Goal: Information Seeking & Learning: Understand process/instructions

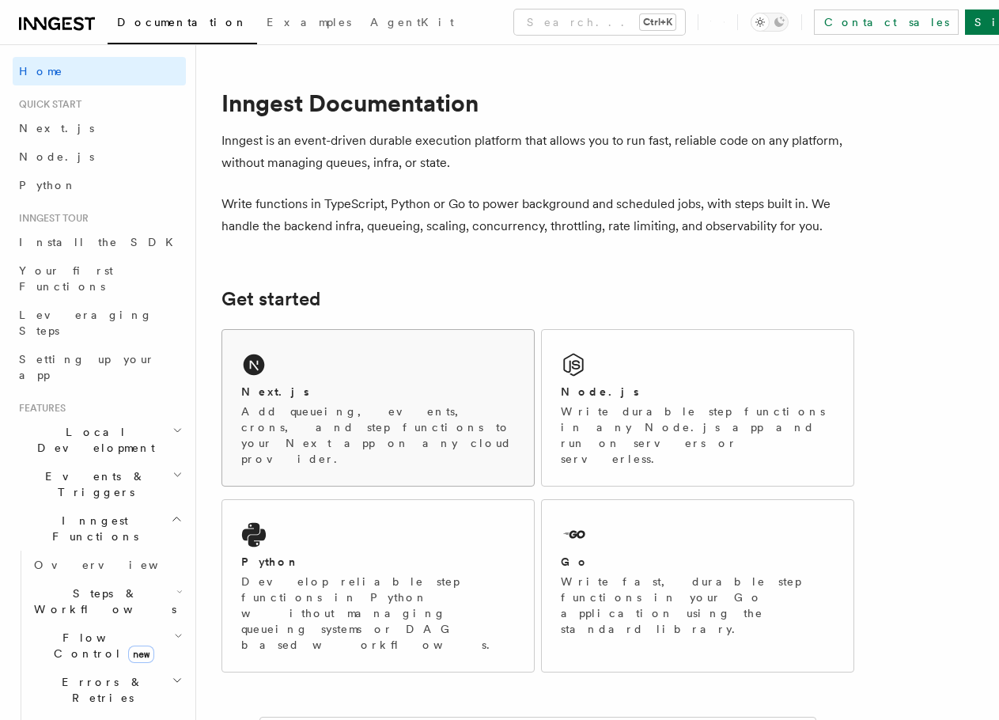
click at [269, 376] on div "Next.js Add queueing, events, crons, and step functions to your Next app on any…" at bounding box center [378, 408] width 312 height 156
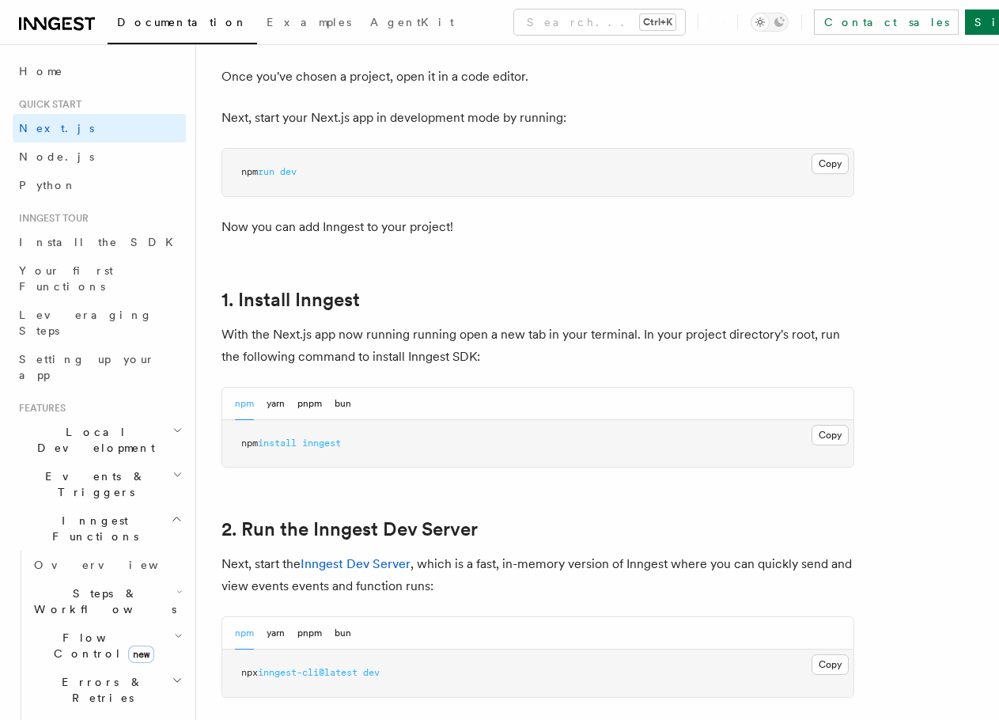
scroll to position [659, 0]
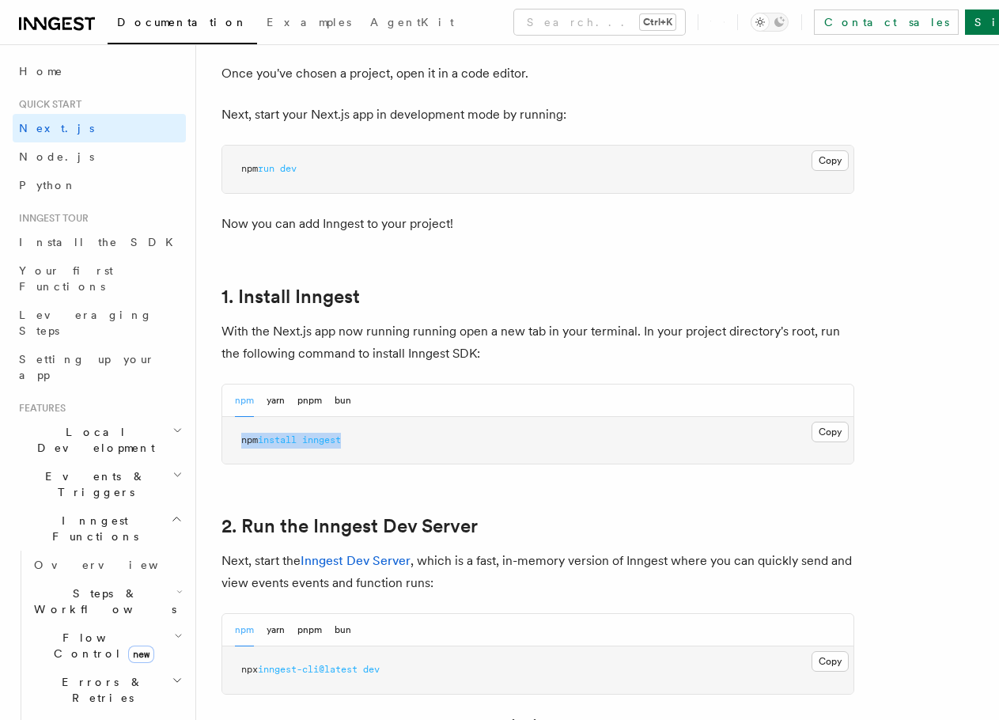
drag, startPoint x: 369, startPoint y: 441, endPoint x: 238, endPoint y: 438, distance: 130.5
click at [238, 438] on pre "npm install inngest" at bounding box center [537, 440] width 631 height 47
copy span "npm install inngest"
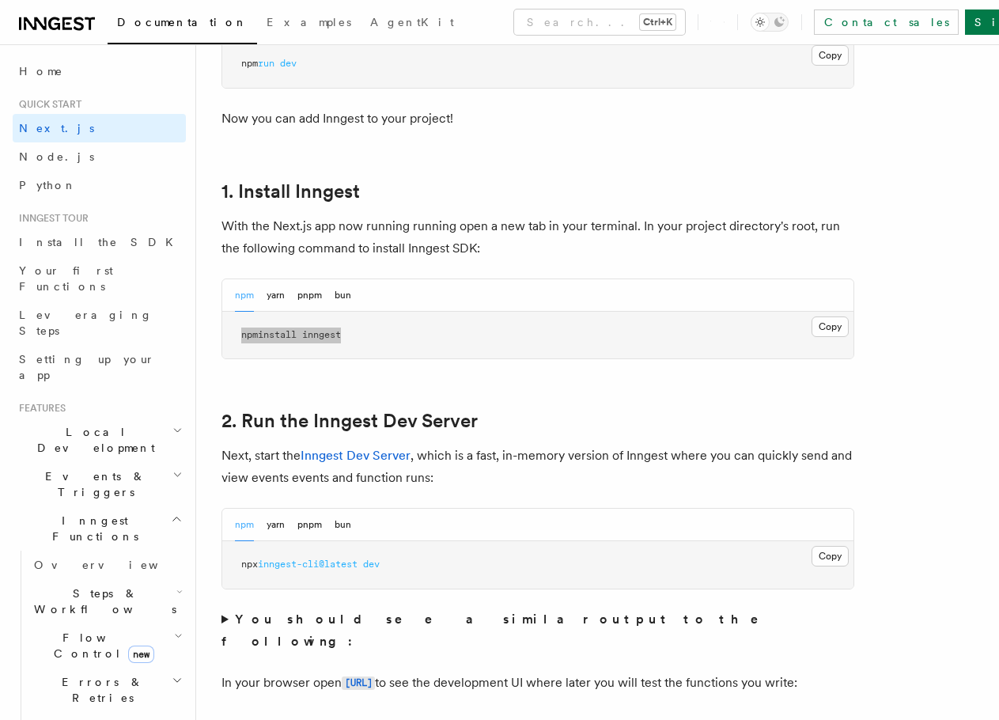
scroll to position [765, 0]
drag, startPoint x: 407, startPoint y: 564, endPoint x: 359, endPoint y: 565, distance: 48.3
click at [359, 565] on pre "npx inngest-cli@latest dev" at bounding box center [537, 563] width 631 height 47
click at [833, 558] on button "Copy Copied" at bounding box center [829, 555] width 37 height 21
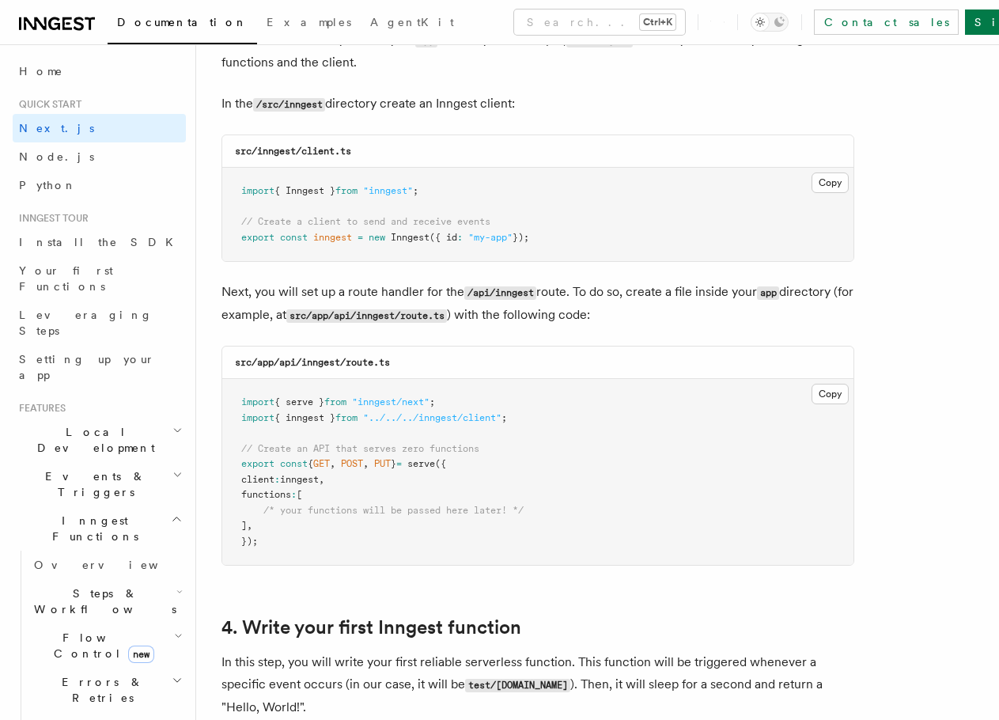
scroll to position [2003, 0]
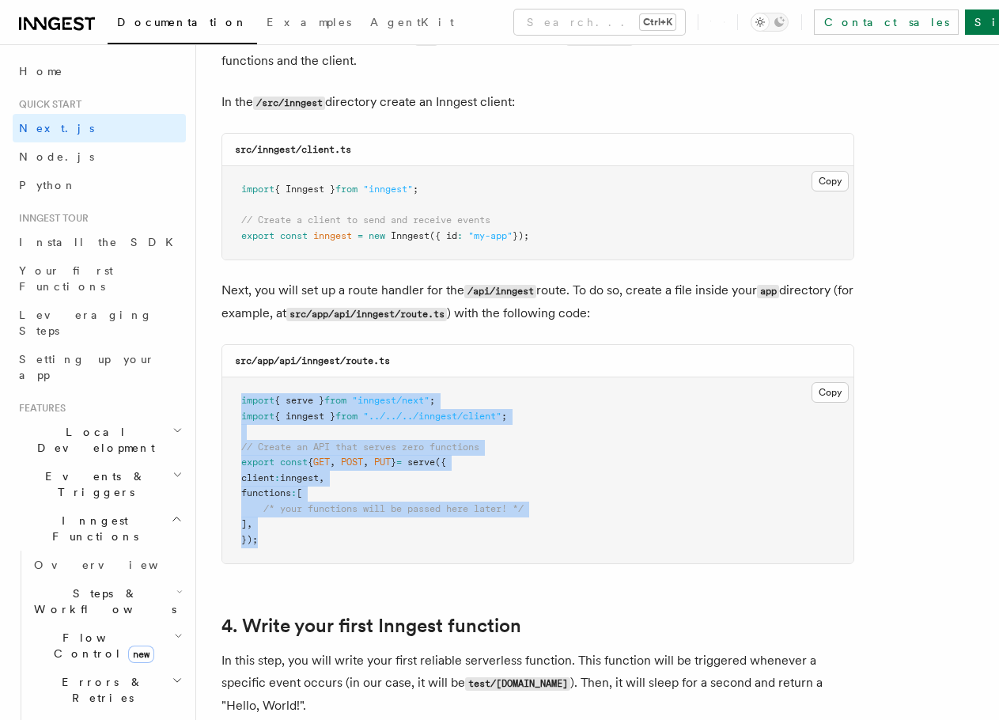
drag, startPoint x: 260, startPoint y: 546, endPoint x: 229, endPoint y: 395, distance: 154.2
click at [229, 395] on pre "import { serve } from "inngest/next" ; import { inngest } from "../../../innges…" at bounding box center [537, 470] width 631 height 186
copy code "import { serve } from "inngest/next" ; import { inngest } from "../../../innges…"
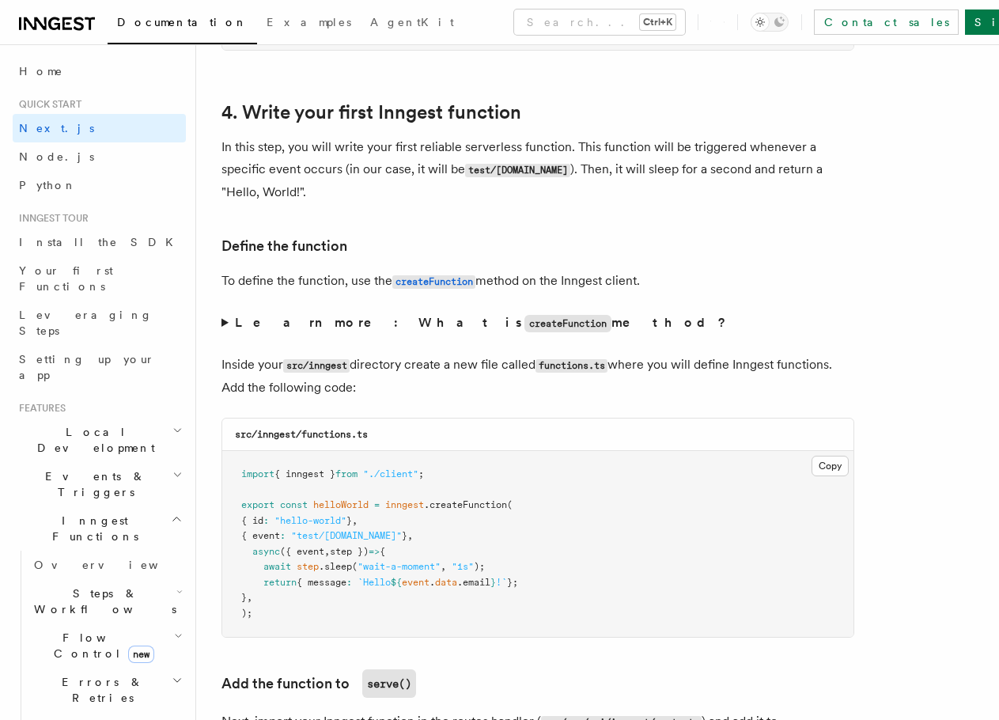
scroll to position [2531, 0]
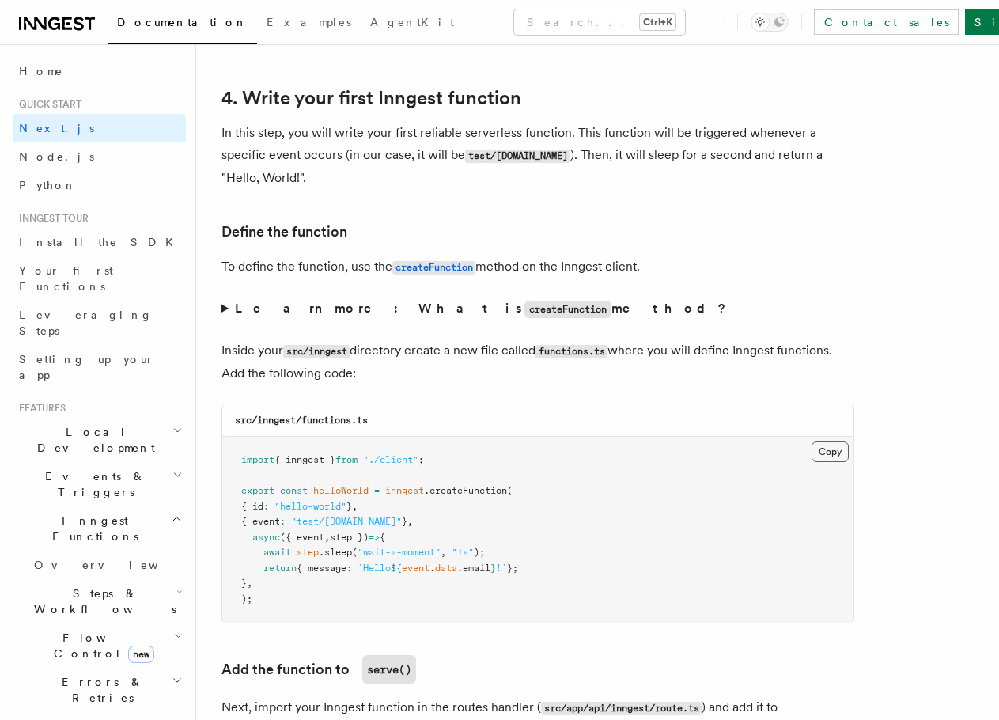
click at [833, 451] on button "Copy Copied" at bounding box center [829, 451] width 37 height 21
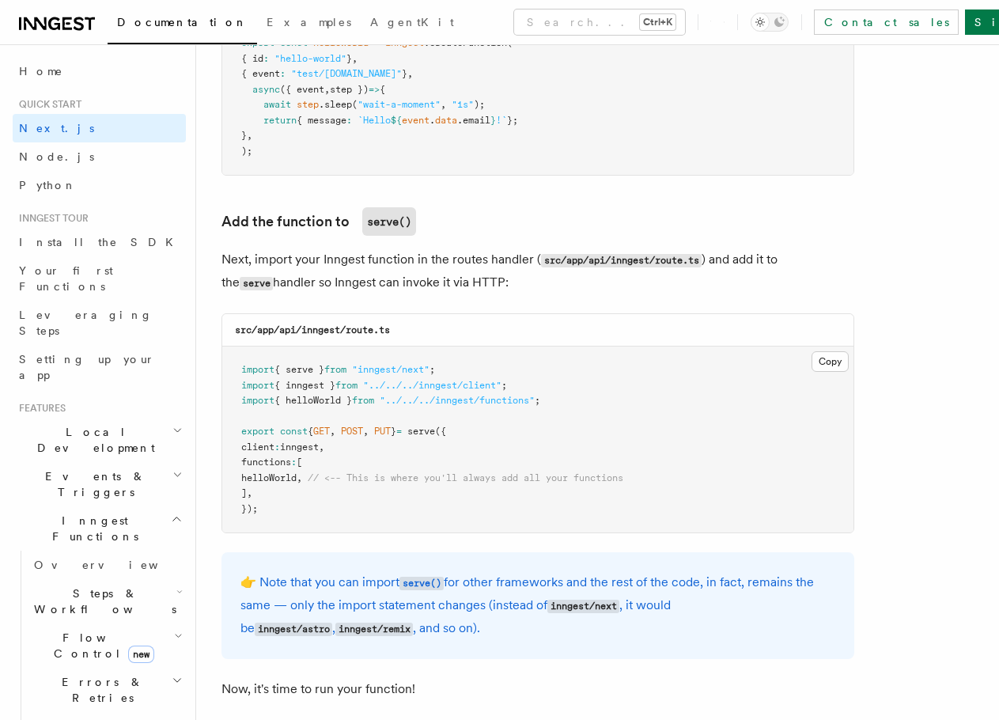
scroll to position [2979, 0]
drag, startPoint x: 261, startPoint y: 480, endPoint x: 327, endPoint y: 476, distance: 66.6
click at [327, 476] on span "helloWorld , // <-- This is where you'll always add all your functions" at bounding box center [432, 476] width 382 height 11
copy span "helloWorld ,"
